Goal: Task Accomplishment & Management: Complete application form

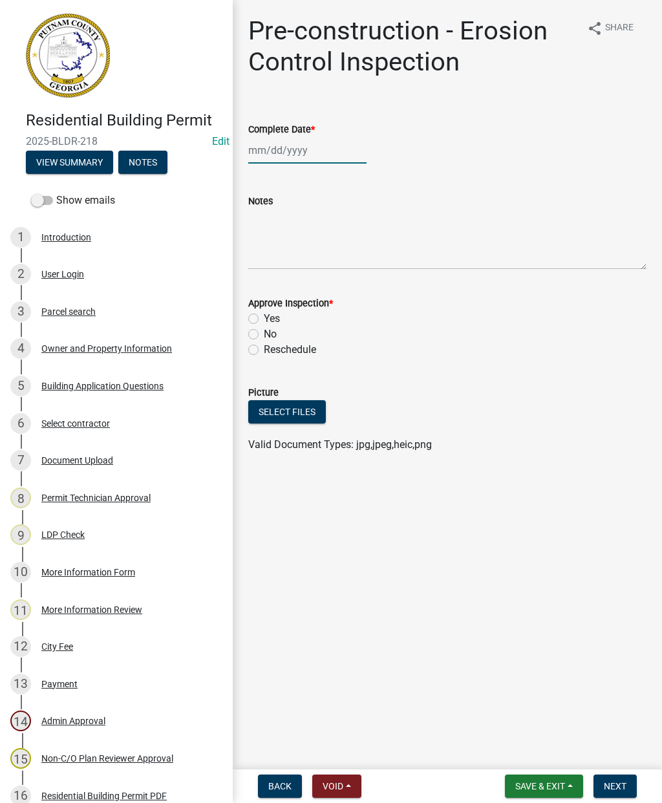
click at [289, 149] on div at bounding box center [307, 150] width 118 height 27
select select "8"
select select "2025"
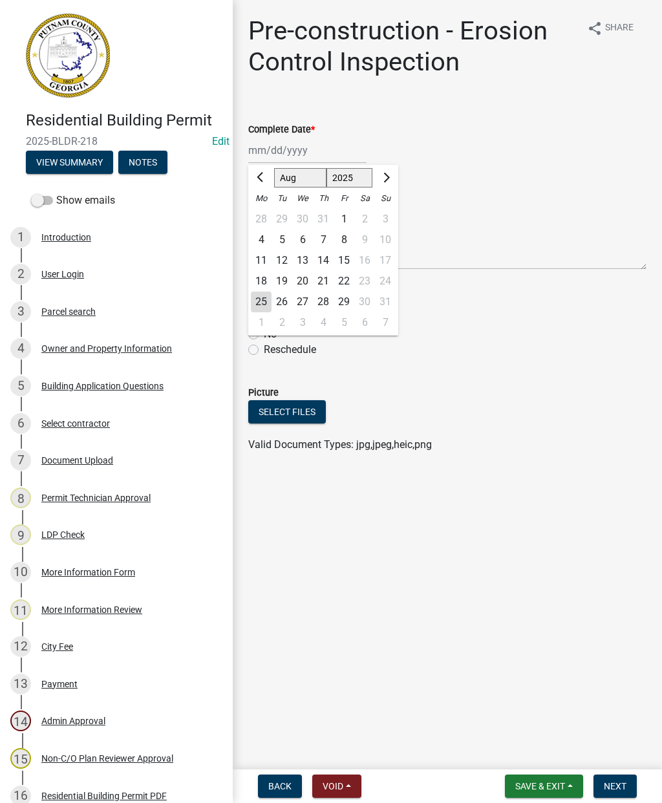
click at [261, 301] on div "25" at bounding box center [261, 302] width 21 height 21
type input "08/25/2025"
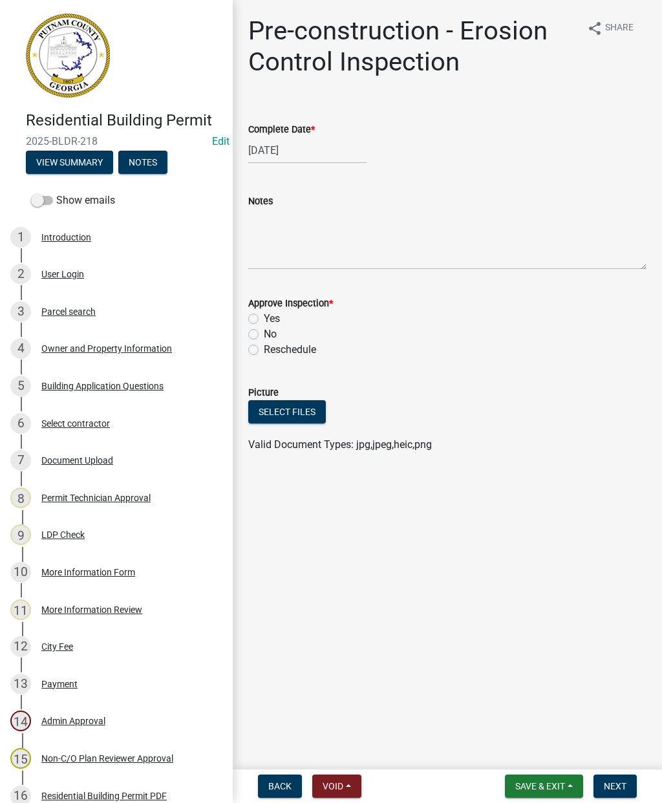
click at [264, 315] on label "Yes" at bounding box center [272, 319] width 16 height 16
click at [264, 315] on input "Yes" at bounding box center [268, 315] width 8 height 8
radio input "true"
click at [618, 791] on span "Next" at bounding box center [615, 786] width 23 height 10
click at [281, 153] on div at bounding box center [307, 150] width 118 height 27
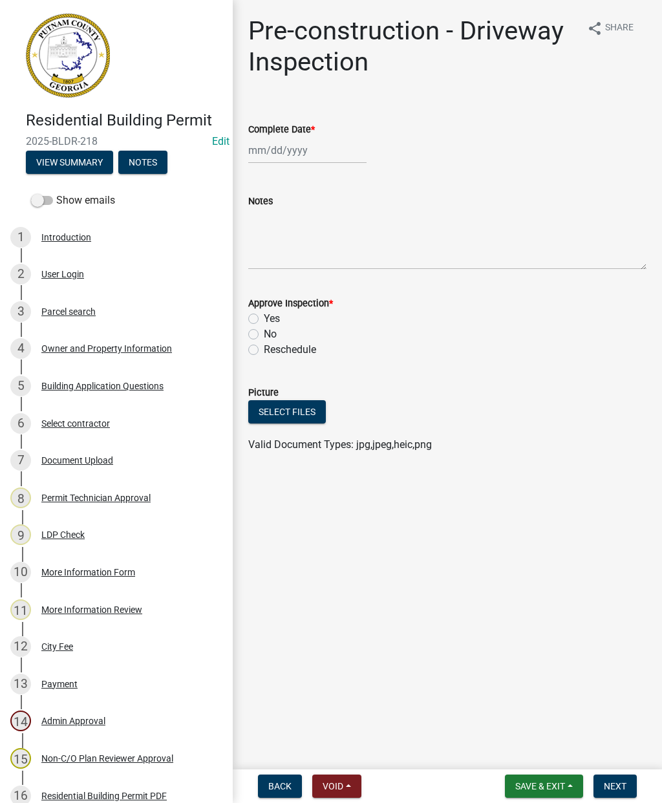
select select "8"
select select "2025"
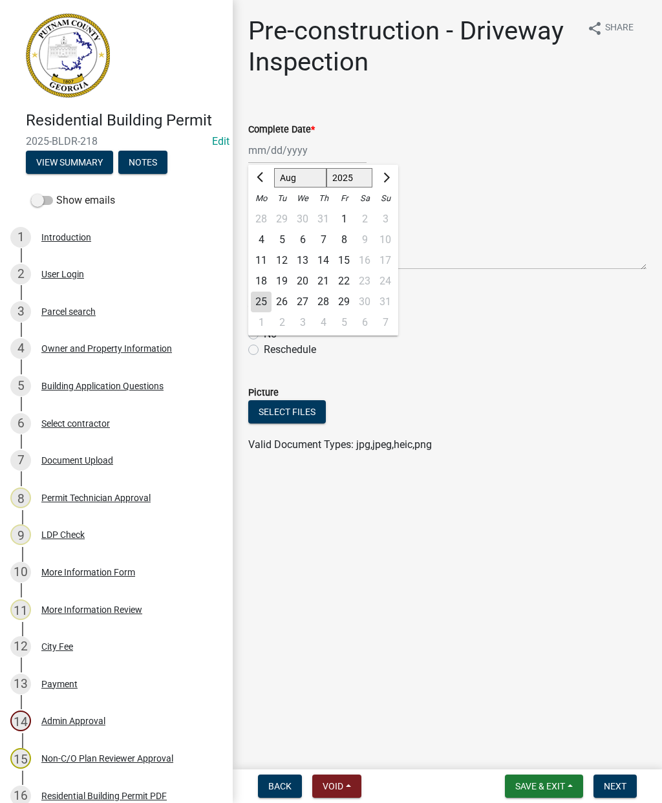
click at [256, 300] on div "25" at bounding box center [261, 302] width 21 height 21
type input "08/25/2025"
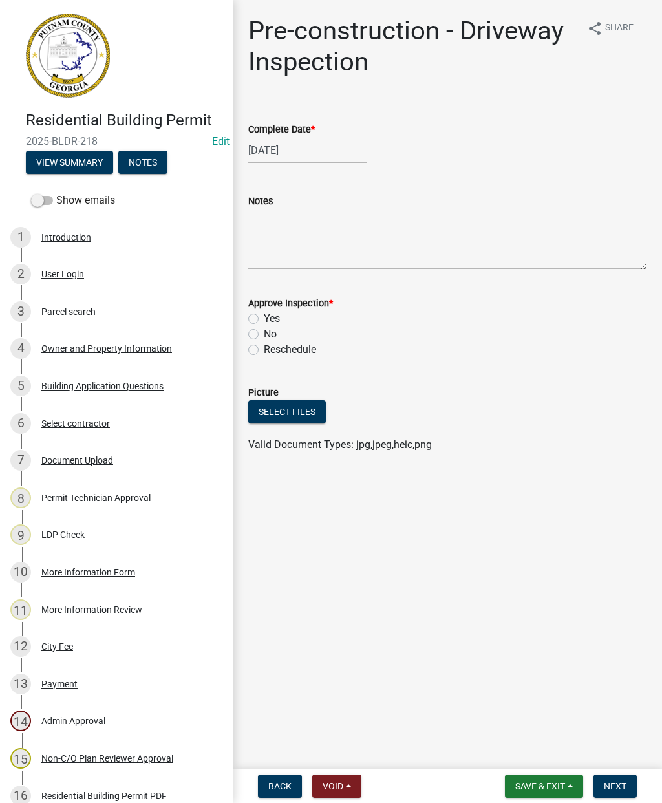
click at [264, 316] on label "Yes" at bounding box center [272, 319] width 16 height 16
click at [264, 316] on input "Yes" at bounding box center [268, 315] width 8 height 8
radio input "true"
click at [619, 792] on span "Next" at bounding box center [615, 786] width 23 height 10
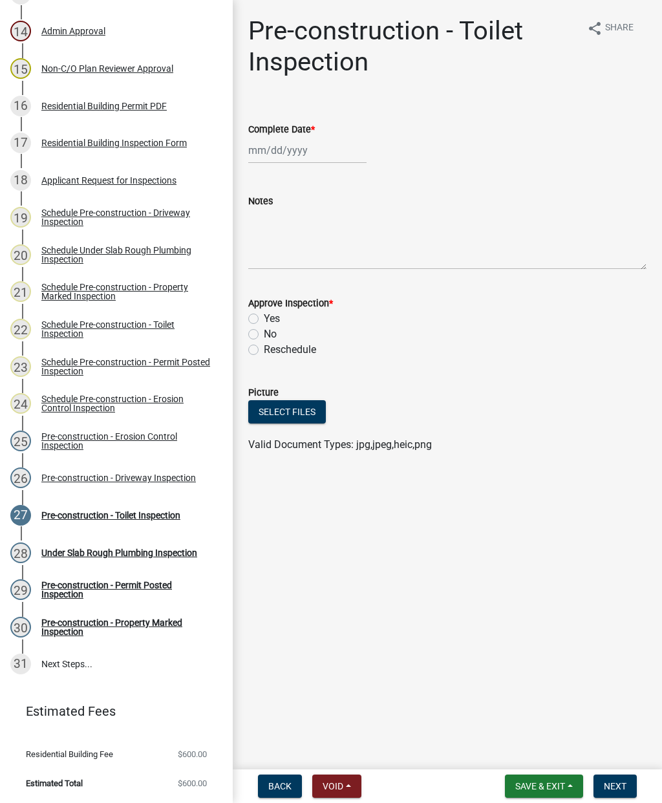
scroll to position [690, 0]
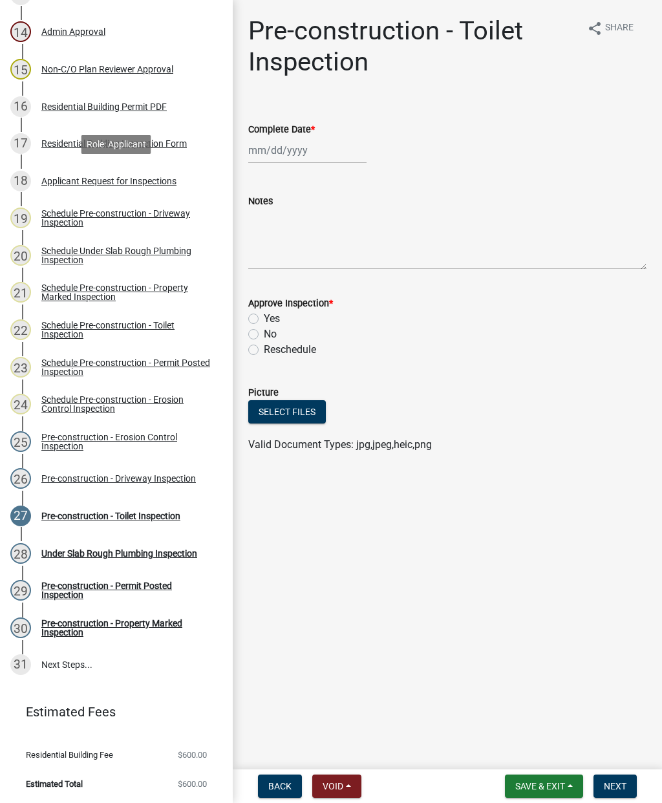
click at [100, 177] on div "Applicant Request for Inspections" at bounding box center [108, 181] width 135 height 9
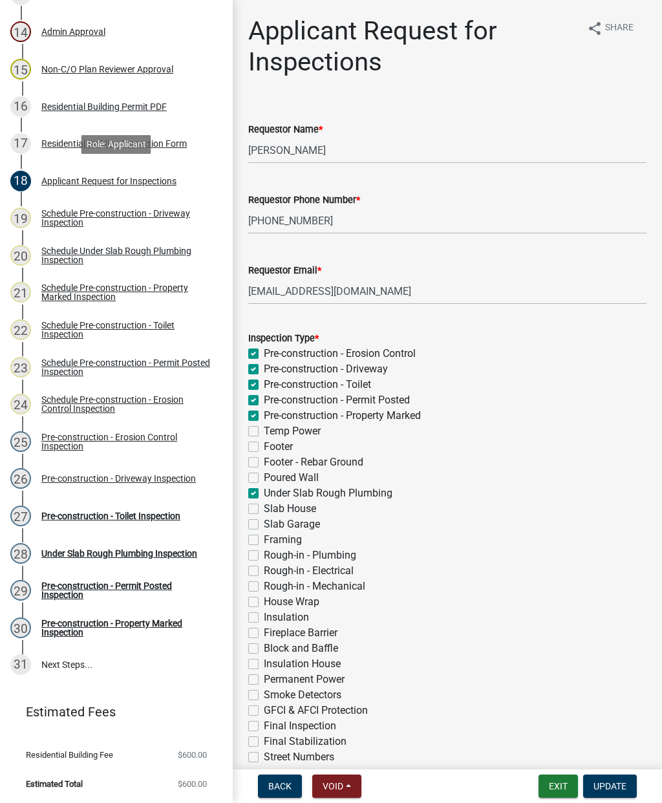
click at [264, 386] on label "Pre-construction - Toilet" at bounding box center [317, 385] width 107 height 16
click at [264, 386] on input "Pre-construction - Toilet" at bounding box center [268, 381] width 8 height 8
checkbox input "false"
checkbox input "true"
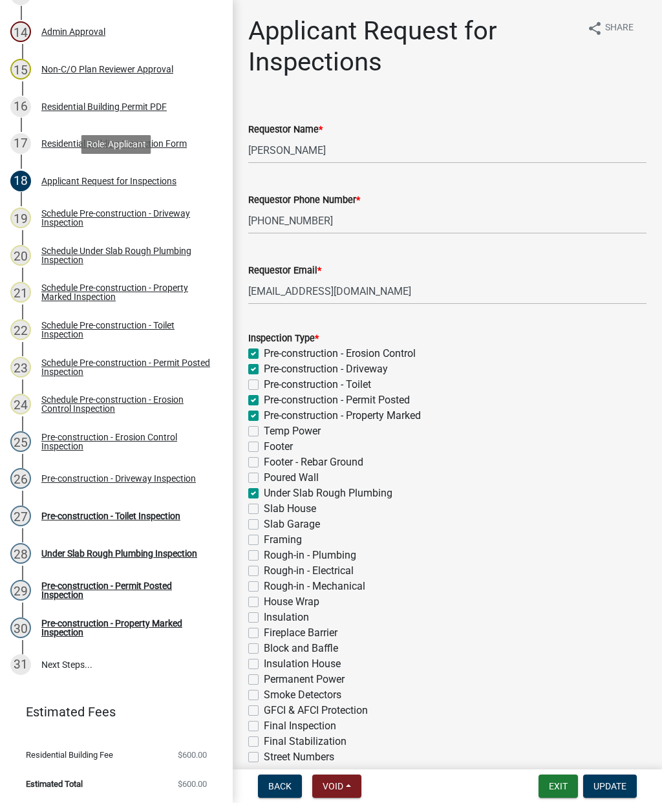
checkbox input "false"
checkbox input "true"
checkbox input "false"
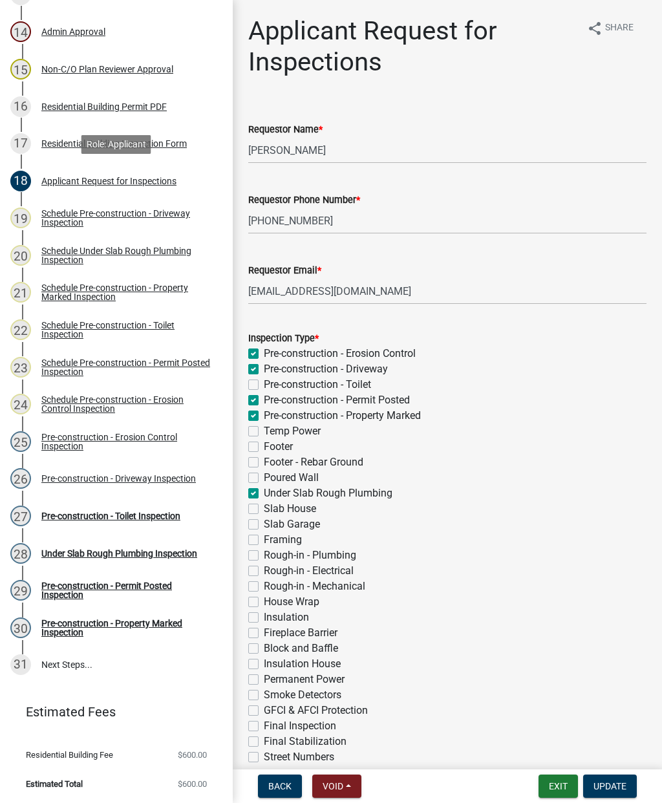
checkbox input "false"
checkbox input "true"
checkbox input "false"
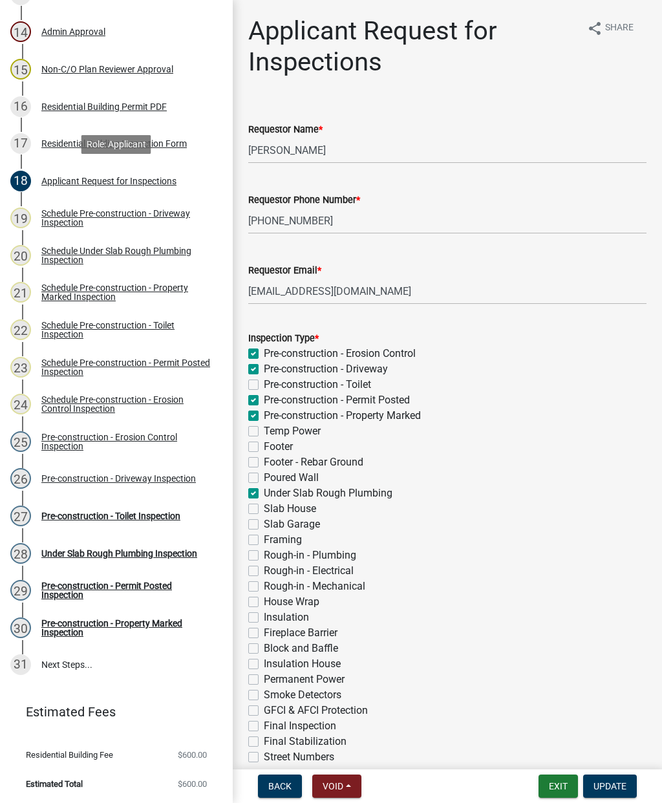
checkbox input "false"
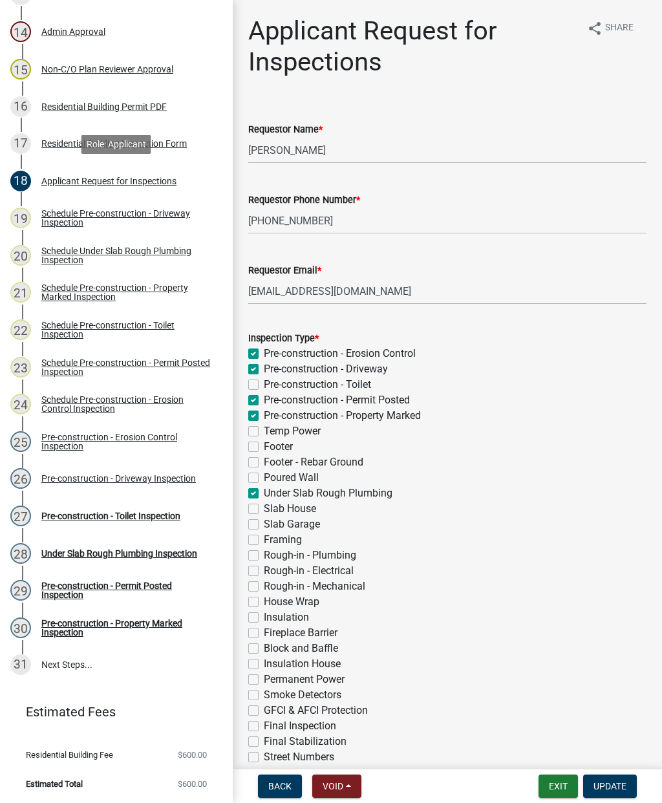
checkbox input "false"
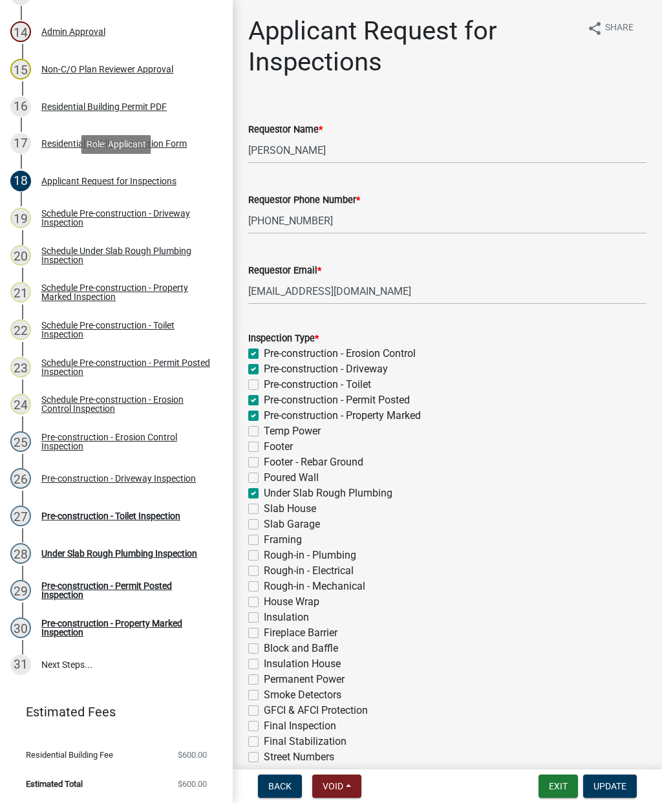
checkbox input "false"
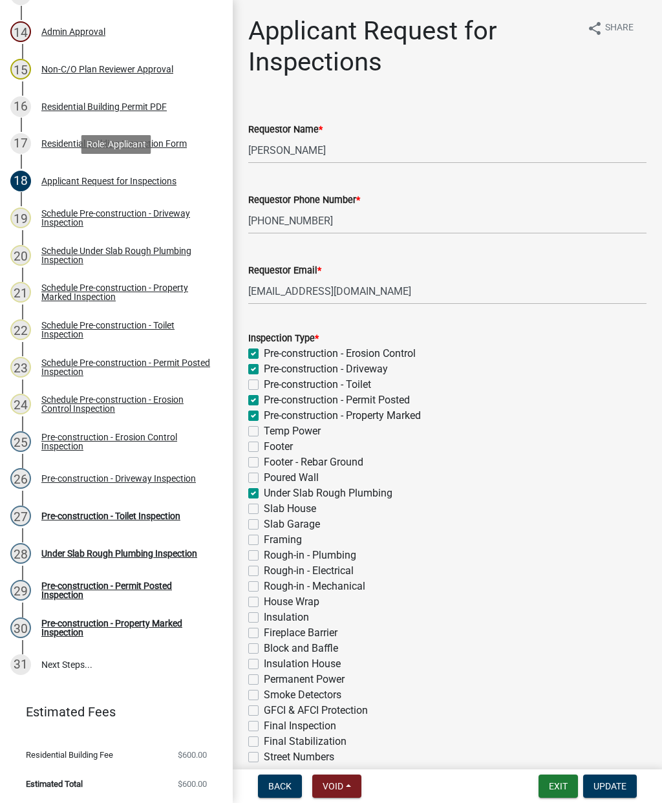
checkbox input "false"
click at [615, 785] on span "Update" at bounding box center [610, 786] width 33 height 10
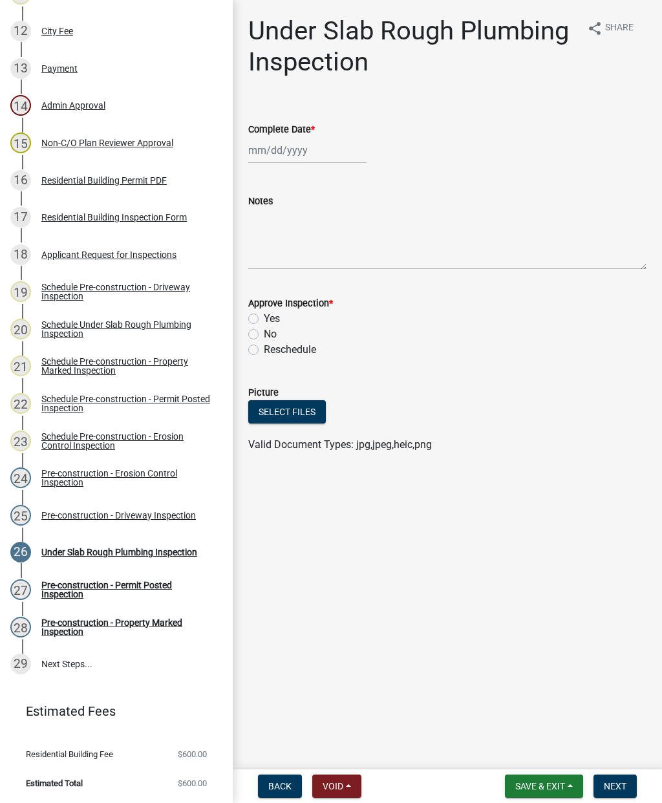
scroll to position [615, 0]
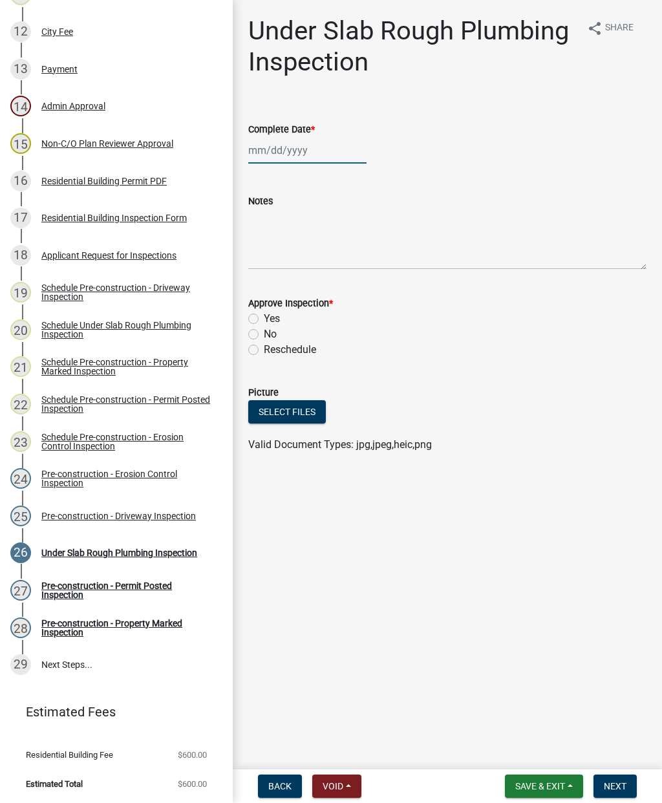
click at [282, 149] on div at bounding box center [307, 150] width 118 height 27
select select "8"
select select "2025"
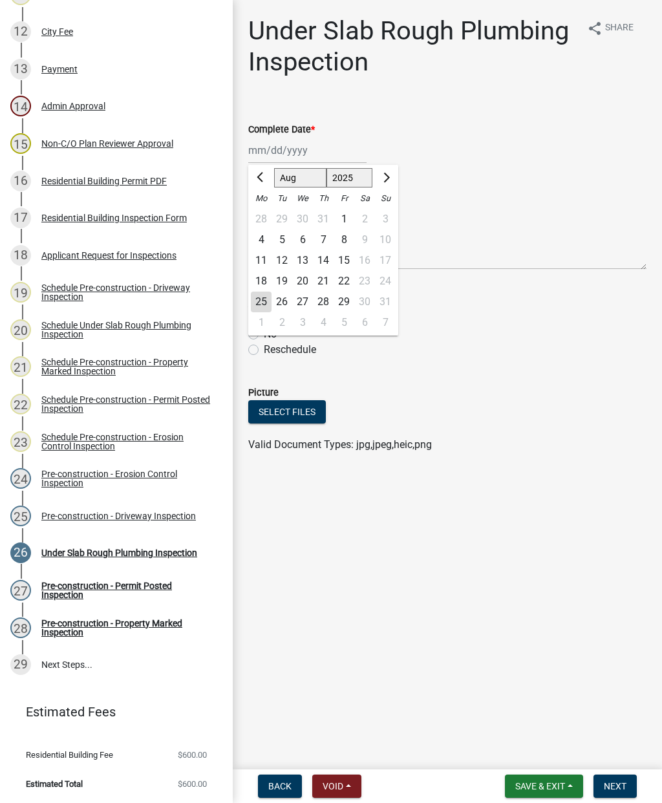
click at [257, 296] on div "25" at bounding box center [261, 302] width 21 height 21
type input "08/25/2025"
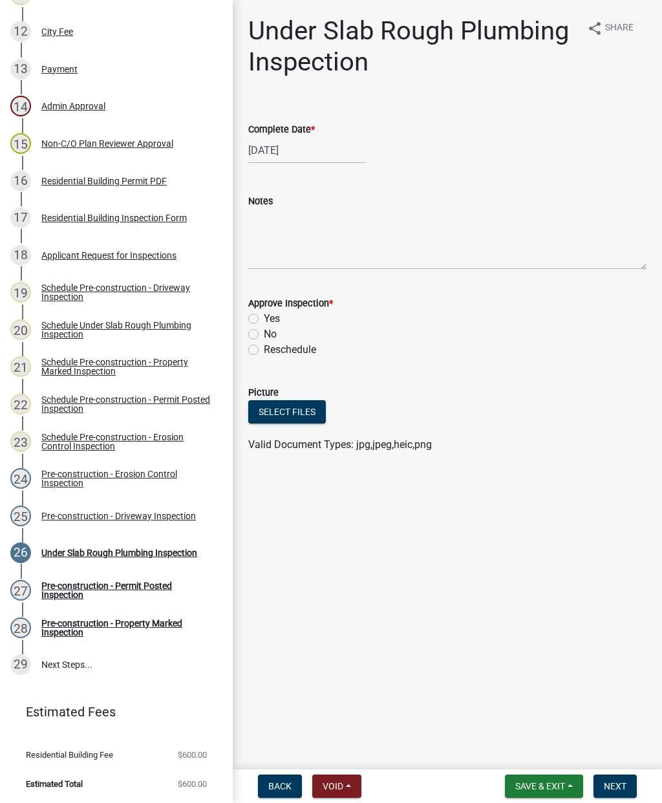
click at [264, 314] on label "Yes" at bounding box center [272, 319] width 16 height 16
click at [264, 314] on input "Yes" at bounding box center [268, 315] width 8 height 8
radio input "true"
click at [611, 792] on span "Next" at bounding box center [615, 786] width 23 height 10
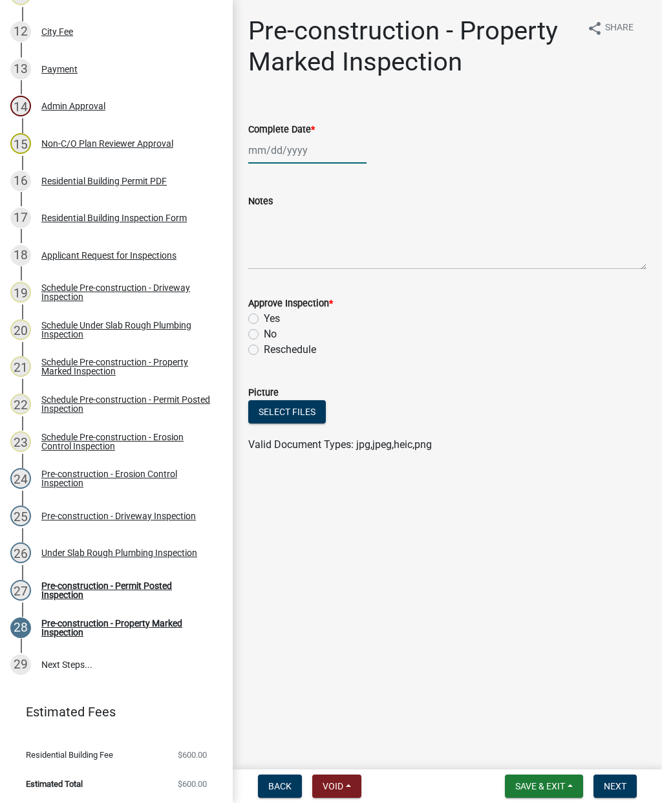
click at [272, 145] on div at bounding box center [307, 150] width 118 height 27
select select "8"
select select "2025"
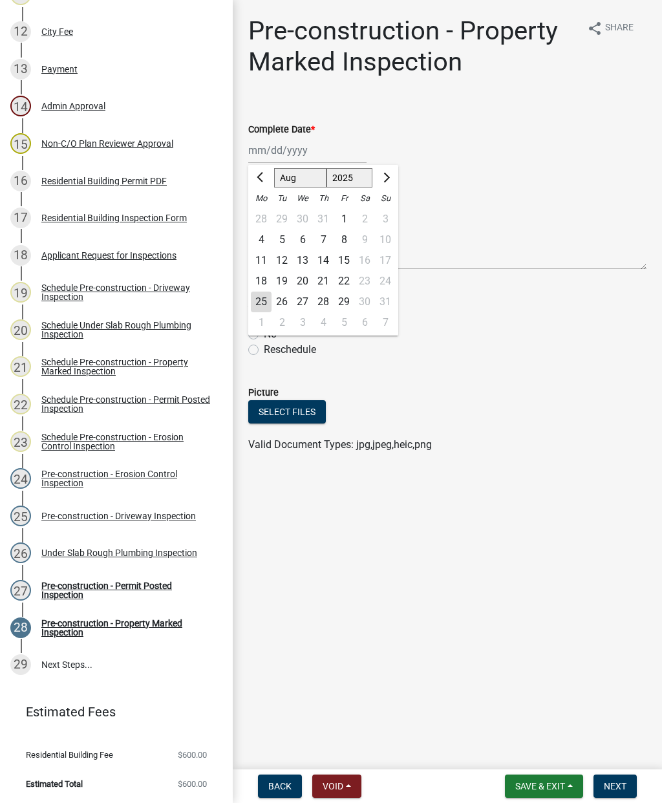
click at [260, 299] on div "25" at bounding box center [261, 302] width 21 height 21
type input "08/25/2025"
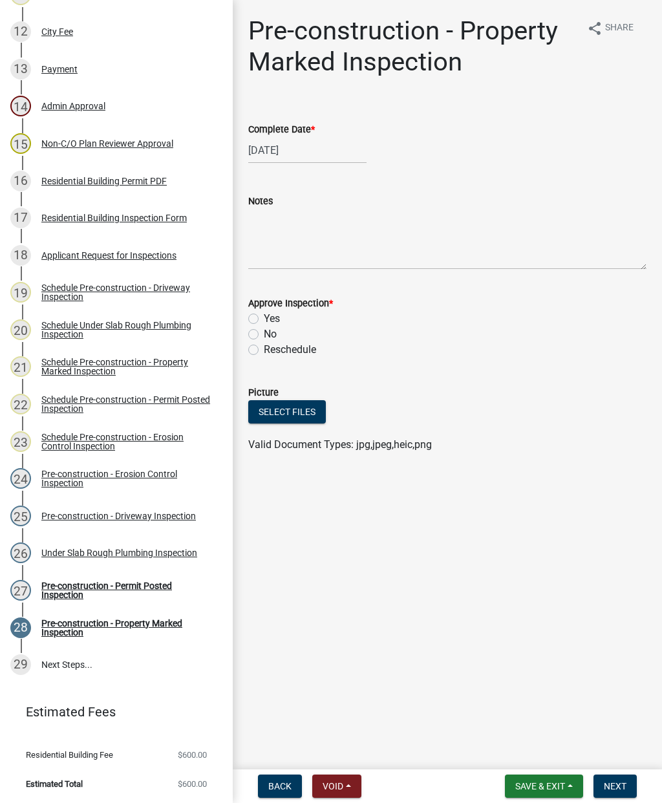
click at [264, 319] on label "Yes" at bounding box center [272, 319] width 16 height 16
click at [264, 319] on input "Yes" at bounding box center [268, 315] width 8 height 8
radio input "true"
click at [611, 785] on span "Next" at bounding box center [615, 786] width 23 height 10
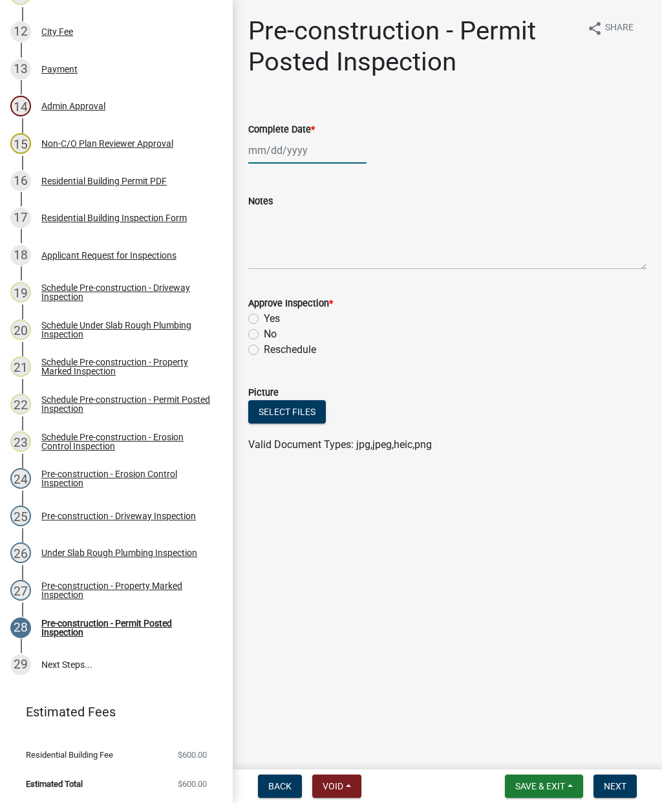
click at [289, 158] on div at bounding box center [307, 150] width 118 height 27
select select "8"
select select "2025"
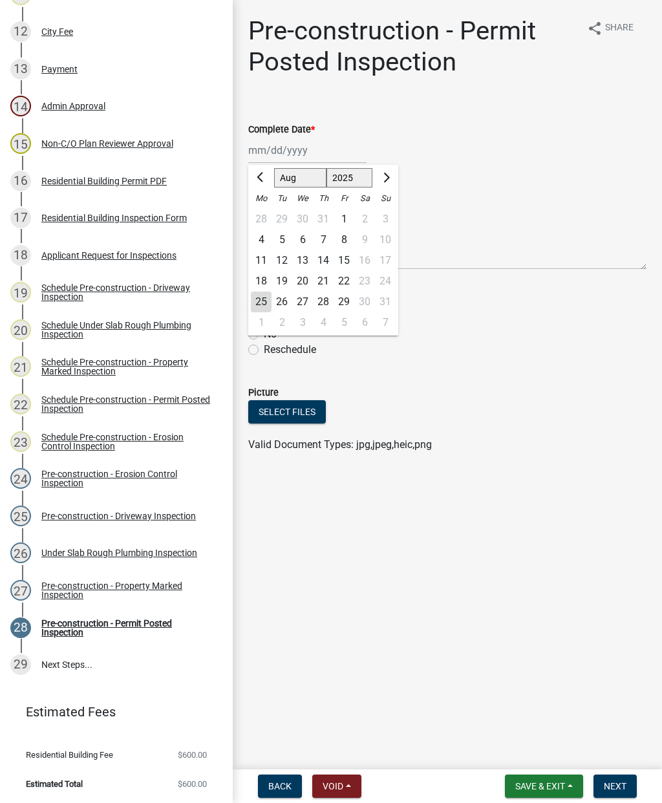
click at [256, 294] on div "25" at bounding box center [261, 302] width 21 height 21
type input "08/25/2025"
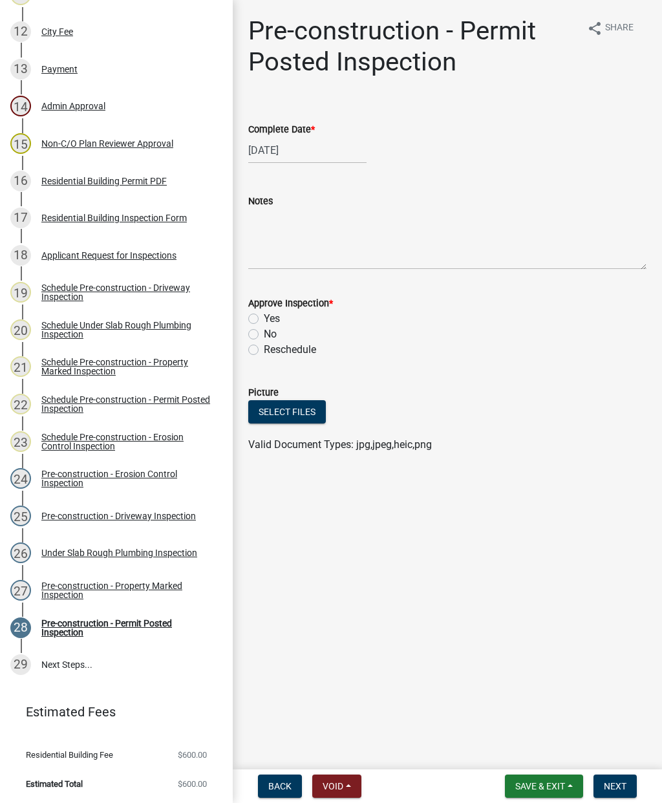
click at [264, 319] on label "Yes" at bounding box center [272, 319] width 16 height 16
click at [264, 319] on input "Yes" at bounding box center [268, 315] width 8 height 8
radio input "true"
click at [619, 783] on span "Next" at bounding box center [615, 786] width 23 height 10
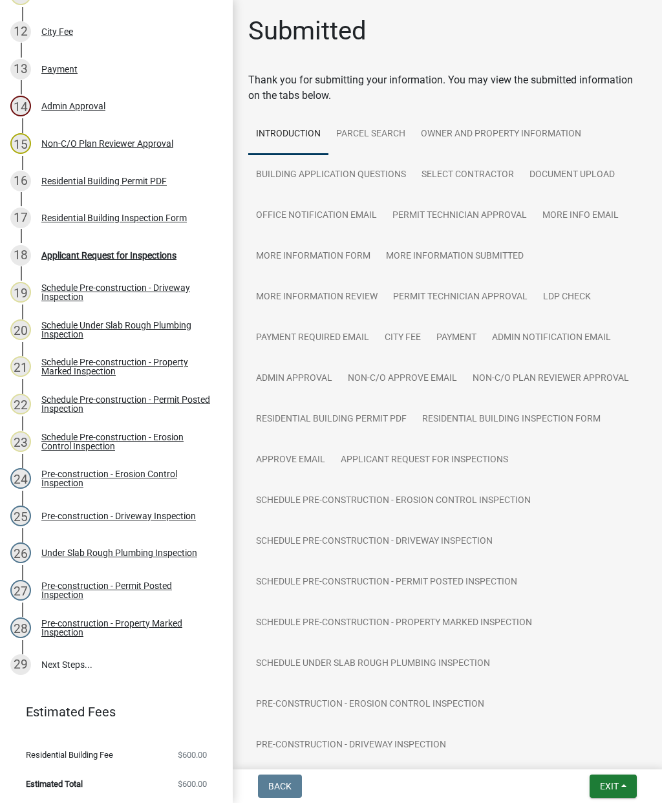
scroll to position [0, 0]
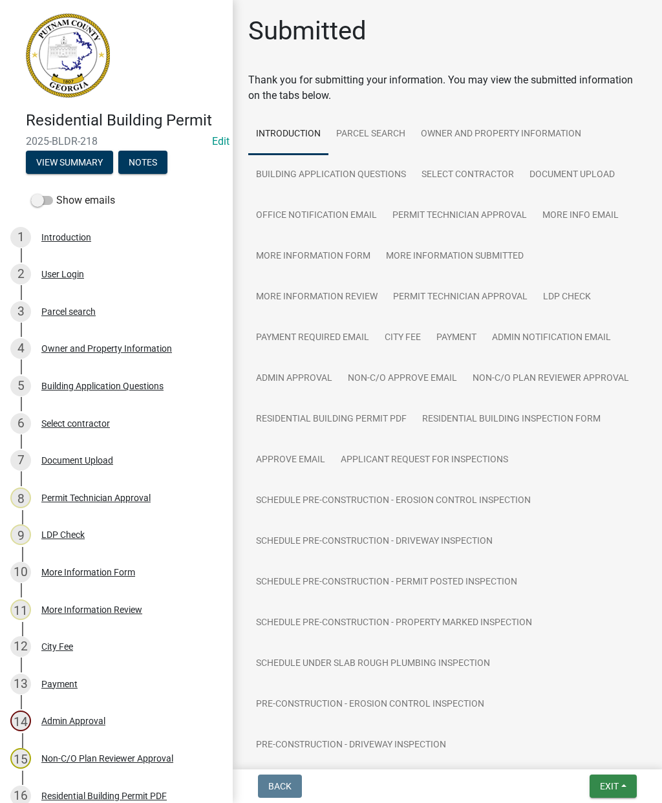
click at [611, 790] on span "Exit" at bounding box center [609, 786] width 19 height 10
click at [572, 754] on button "Save & Exit" at bounding box center [586, 752] width 104 height 31
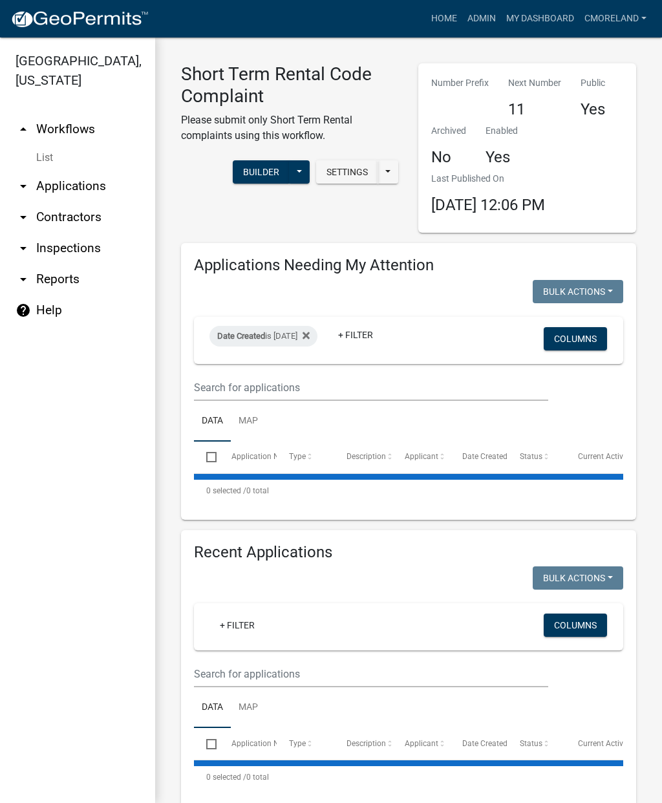
select select "2: 50"
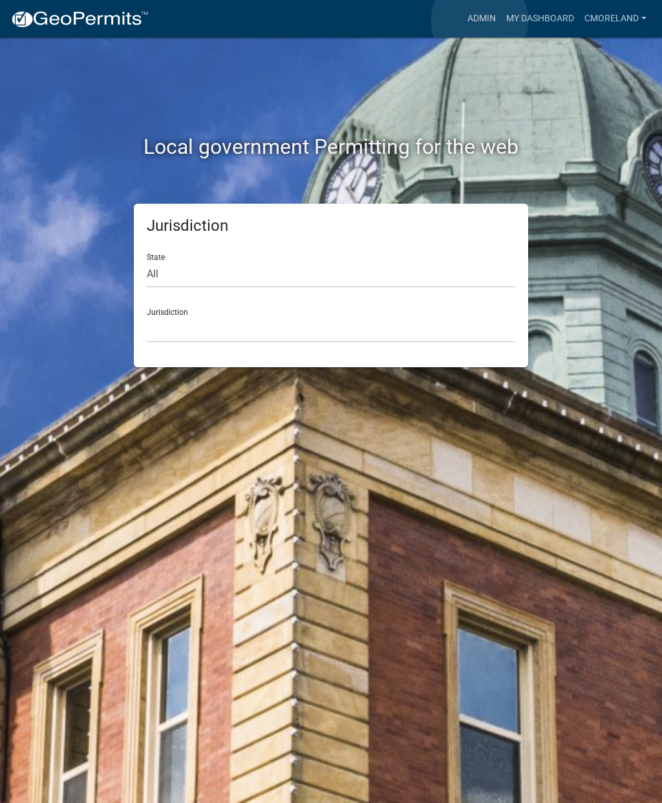
click at [481, 21] on link "Admin" at bounding box center [482, 18] width 39 height 25
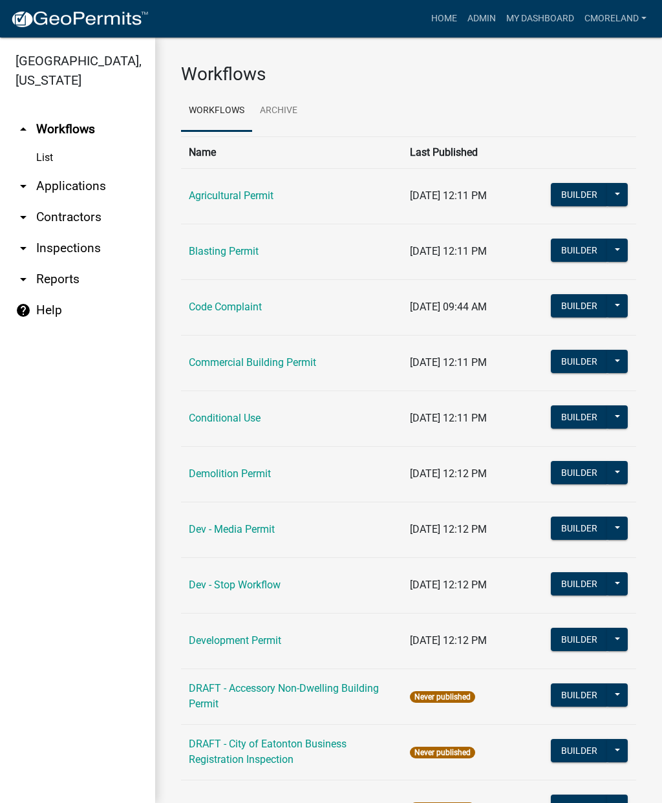
click at [98, 251] on link "arrow_drop_down Inspections" at bounding box center [77, 248] width 155 height 31
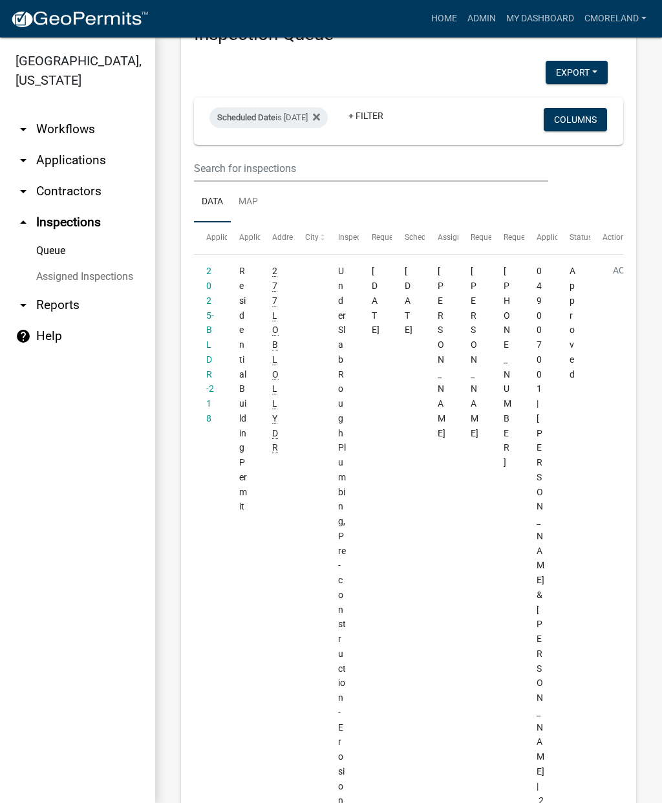
scroll to position [52, 0]
click at [320, 114] on icon at bounding box center [316, 117] width 7 height 7
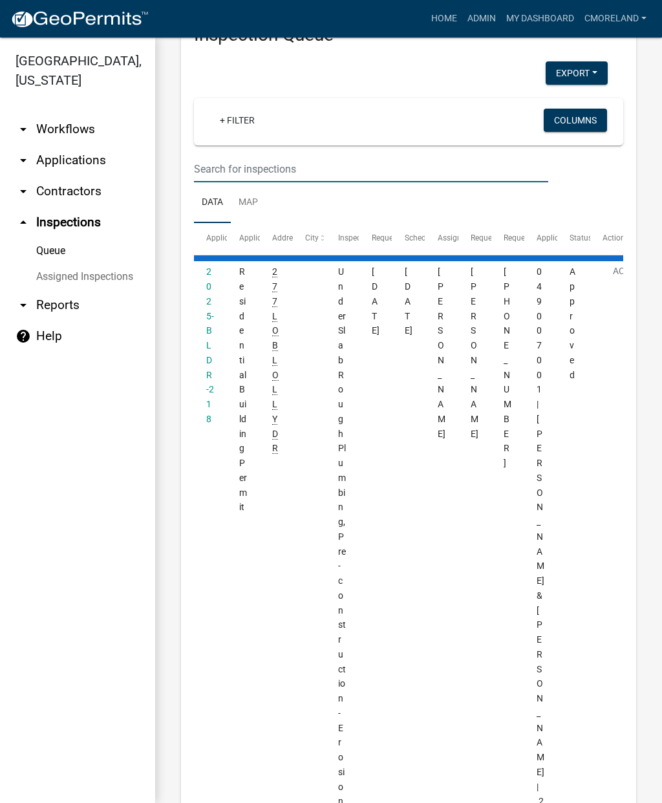
click at [305, 163] on input "text" at bounding box center [371, 169] width 354 height 27
type input "1"
select select "2: 50"
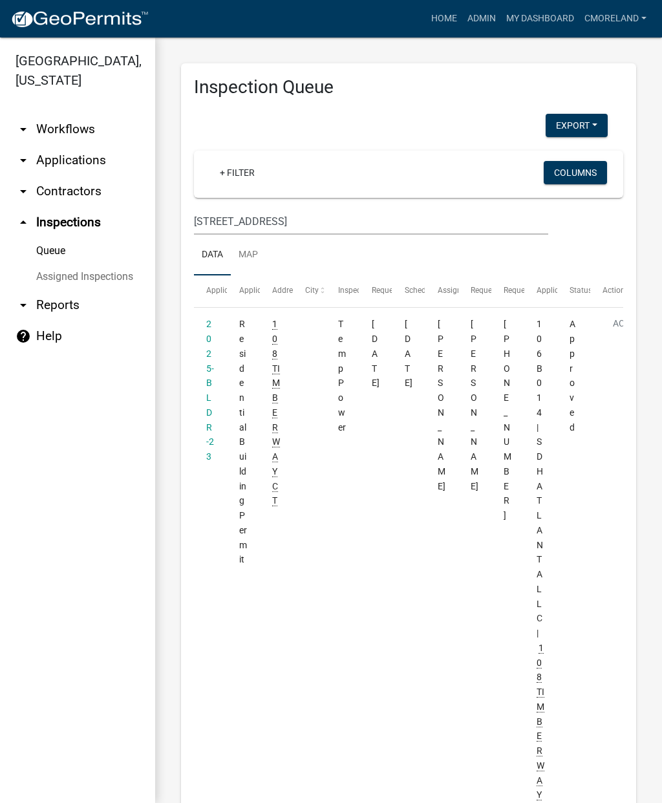
scroll to position [0, 0]
click at [221, 219] on input "108 Timber way" at bounding box center [371, 221] width 354 height 27
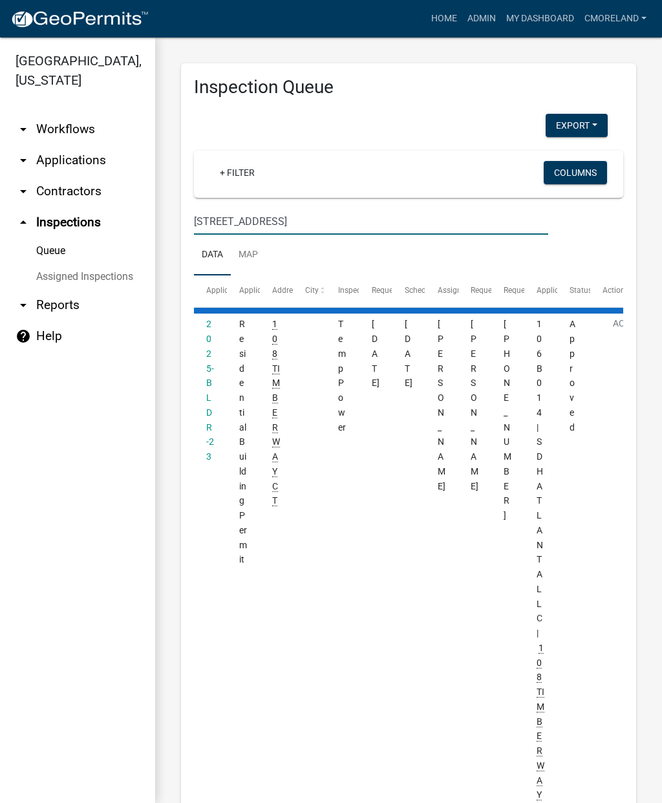
type input "106 Timber way"
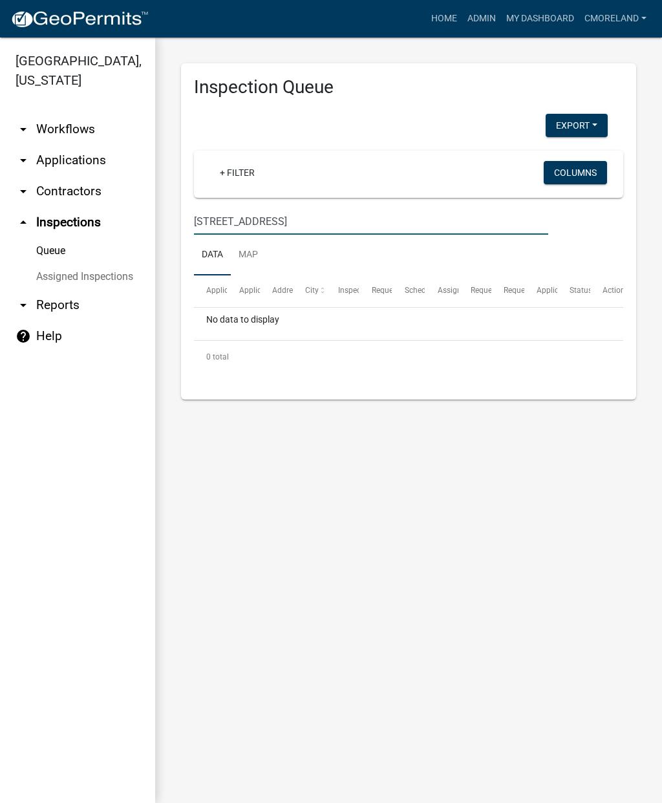
click at [356, 216] on input "106 Timber way" at bounding box center [371, 221] width 354 height 27
click at [355, 222] on input "106 Timber way" at bounding box center [371, 221] width 354 height 27
click at [353, 223] on input "106 Timber way" at bounding box center [371, 221] width 354 height 27
click at [343, 224] on input "106 Timber way" at bounding box center [371, 221] width 354 height 27
select select "2: 50"
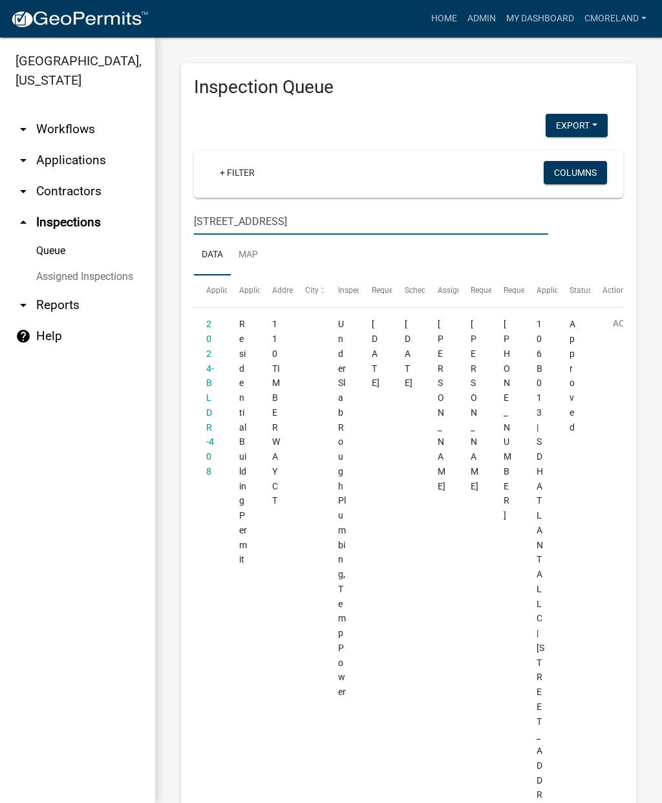
click at [335, 224] on input "106 Timber way" at bounding box center [371, 221] width 354 height 27
click at [217, 217] on input "106 Timber way" at bounding box center [371, 221] width 354 height 27
click at [298, 223] on input "108 Timber way" at bounding box center [371, 221] width 354 height 27
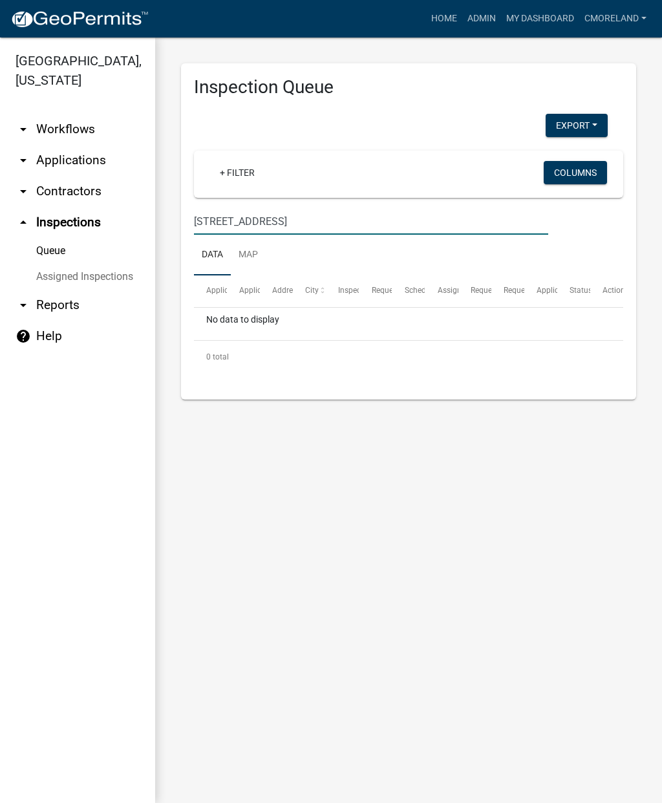
type input "108 Timber way ct"
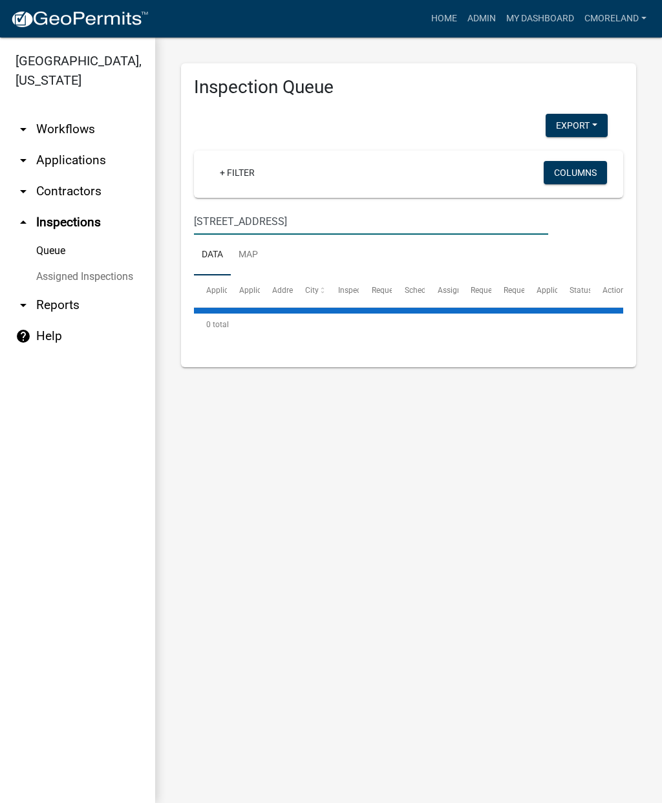
select select "2: 50"
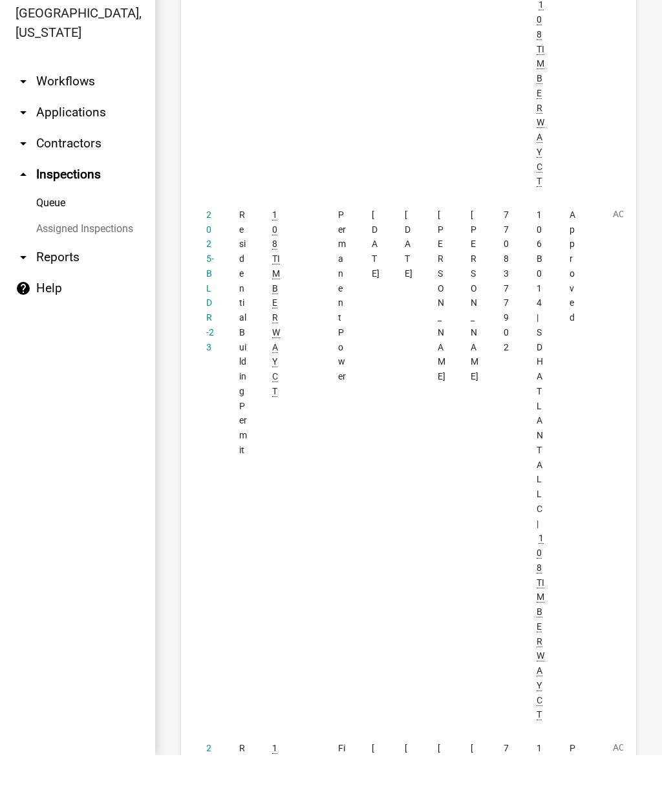
scroll to position [5086, 0]
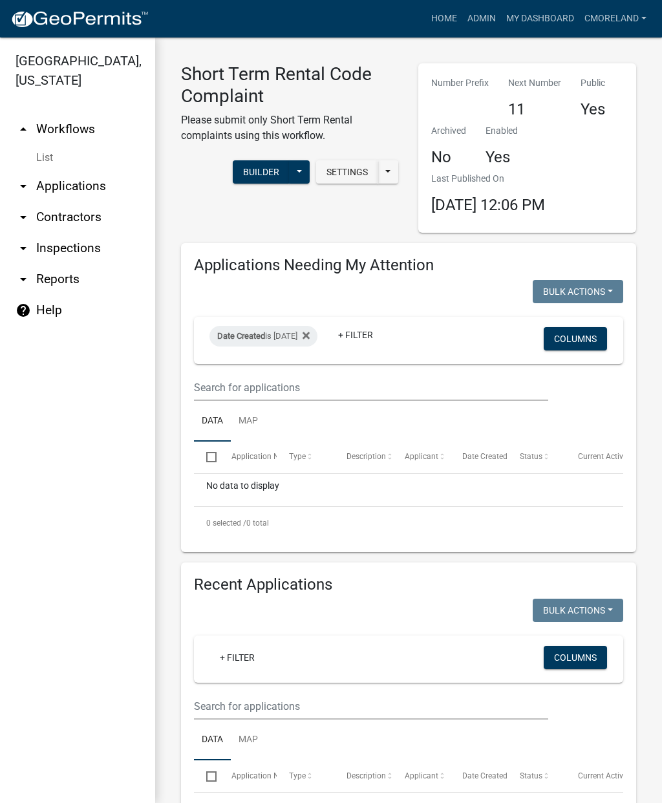
select select "2: 50"
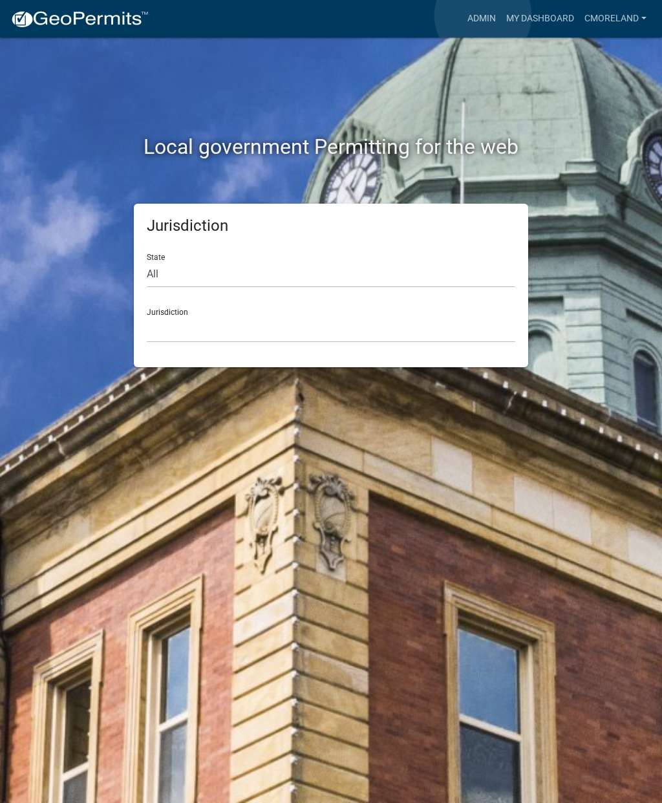
click at [483, 16] on link "Admin" at bounding box center [482, 18] width 39 height 25
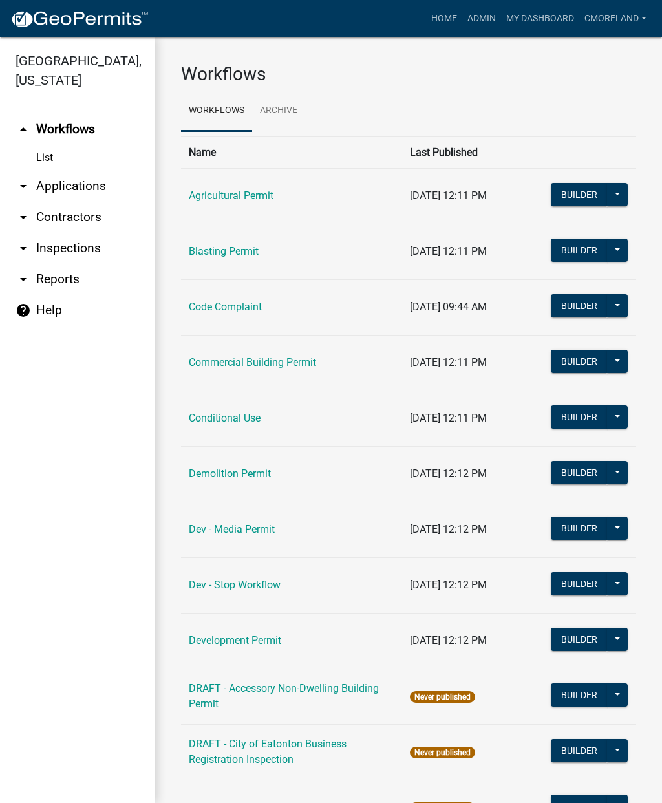
click at [65, 255] on link "arrow_drop_down Inspections" at bounding box center [77, 248] width 155 height 31
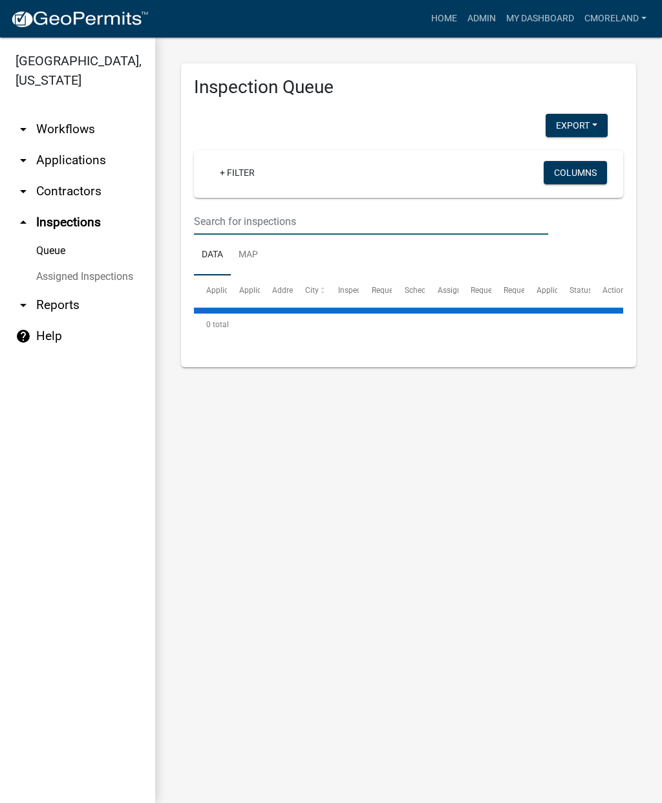
click at [238, 218] on input "text" at bounding box center [371, 221] width 354 height 27
select select "2: 50"
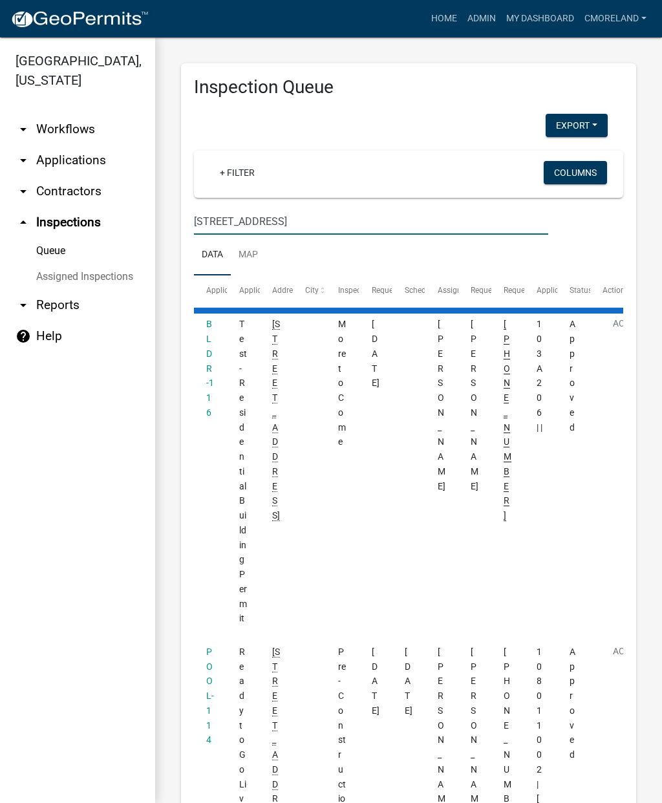
type input "108 Timber way ct"
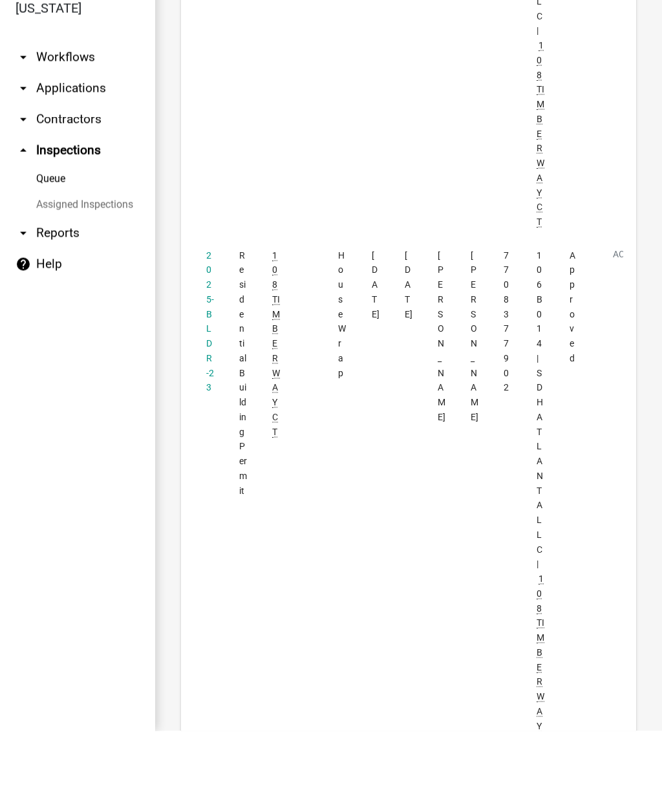
scroll to position [3199, 0]
